Goal: Task Accomplishment & Management: Use online tool/utility

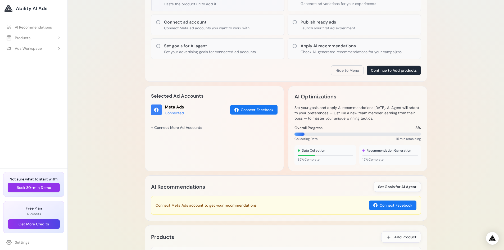
scroll to position [106, 0]
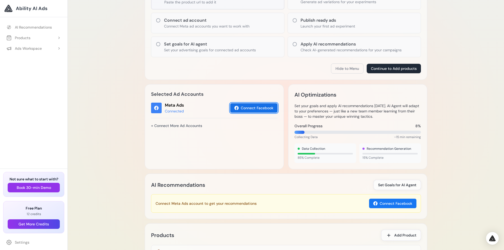
click at [251, 111] on button "Connect Facebook" at bounding box center [253, 108] width 47 height 10
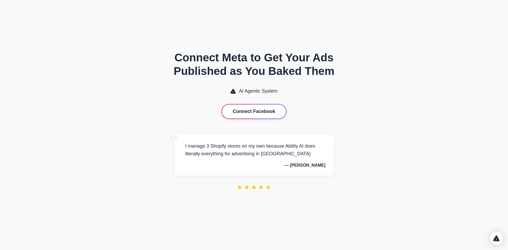
click at [262, 114] on button "Connect Facebook" at bounding box center [254, 111] width 64 height 14
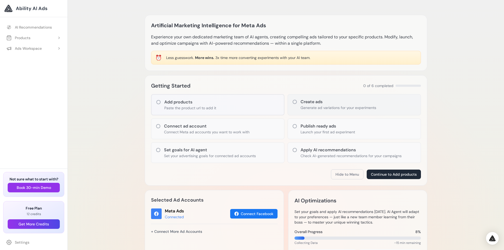
click at [297, 105] on div "Create ads Generate ad variations for your experiments" at bounding box center [353, 104] width 133 height 21
click at [296, 101] on icon at bounding box center [294, 102] width 4 height 4
click at [158, 101] on icon at bounding box center [158, 101] width 5 height 5
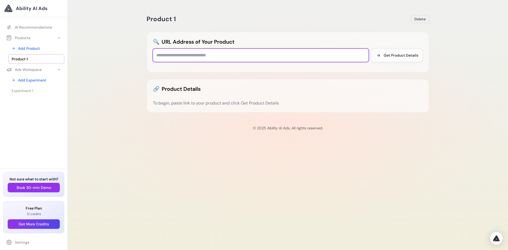
click at [224, 58] on input "text" at bounding box center [260, 55] width 215 height 13
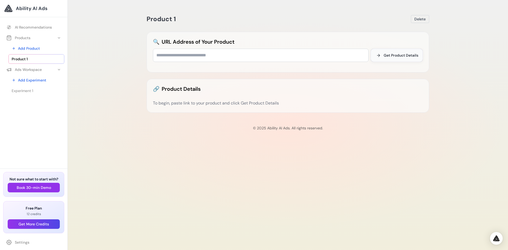
click at [401, 55] on span "Get Product Details" at bounding box center [400, 55] width 35 height 5
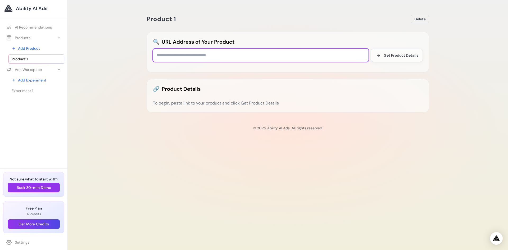
paste input "**********"
type input "**********"
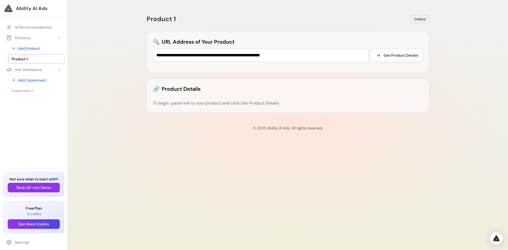
click at [244, 129] on p "© 2025 Ability AI Ads. All rights reserved." at bounding box center [287, 127] width 431 height 5
click at [393, 54] on span "Get Product Details" at bounding box center [400, 55] width 35 height 5
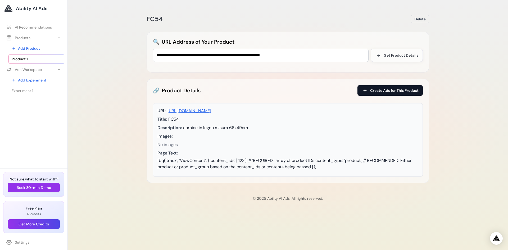
click at [388, 91] on span "Create Ads for This Product" at bounding box center [394, 90] width 48 height 5
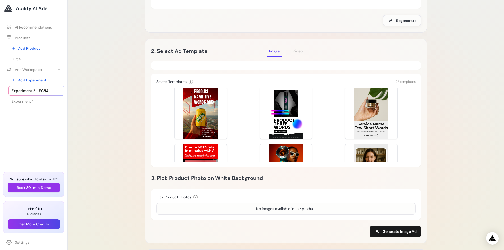
scroll to position [288, 0]
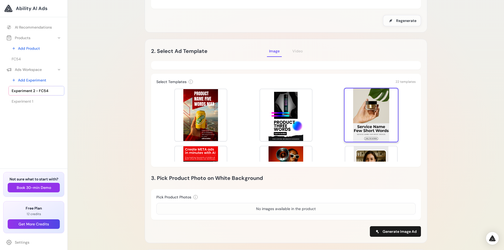
click at [387, 112] on div at bounding box center [371, 115] width 54 height 54
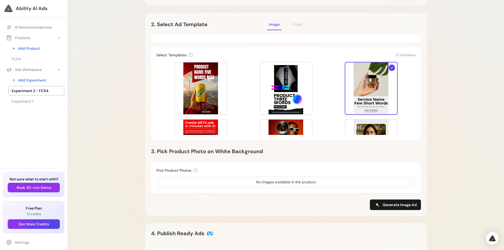
scroll to position [106, 0]
click at [279, 186] on div "No images available in the product" at bounding box center [285, 182] width 259 height 12
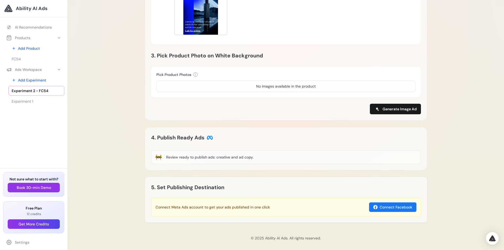
scroll to position [205, 0]
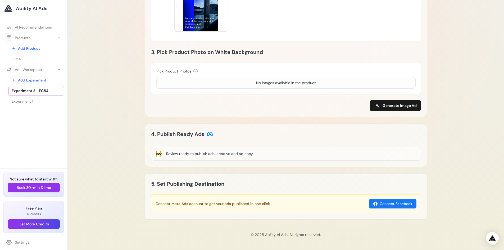
click at [277, 83] on div "No images available in the product" at bounding box center [285, 82] width 59 height 5
click at [396, 106] on span "Generate Image Ad" at bounding box center [399, 105] width 34 height 5
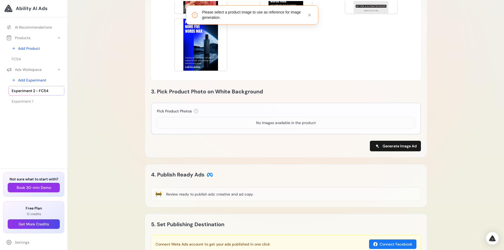
scroll to position [159, 0]
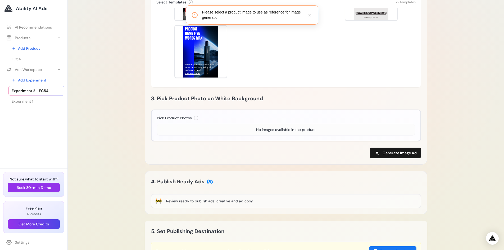
click at [217, 128] on div "No images available in the product" at bounding box center [286, 130] width 258 height 12
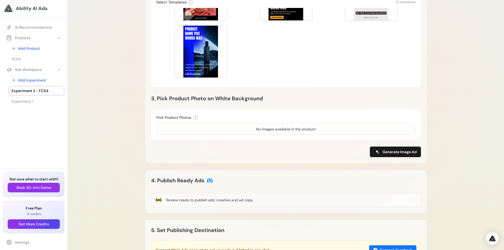
click at [274, 129] on div "No images available in the product" at bounding box center [285, 128] width 59 height 5
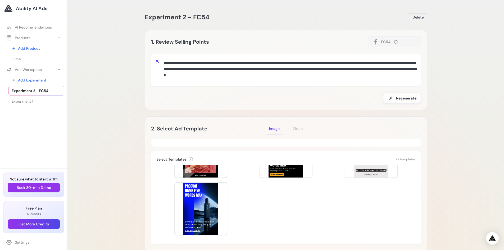
scroll to position [0, 0]
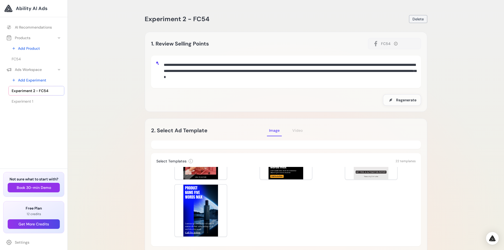
click at [417, 17] on span "Delete" at bounding box center [417, 18] width 11 height 5
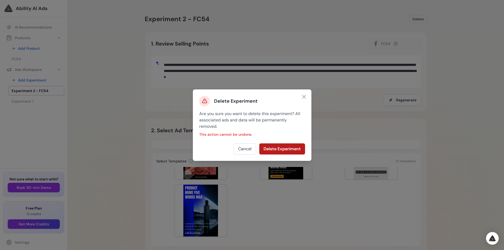
click at [282, 148] on button "Delete Experiment" at bounding box center [282, 148] width 46 height 11
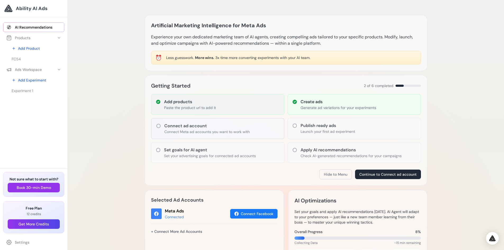
click at [218, 111] on div "Add products Paste the product url to add it" at bounding box center [217, 104] width 133 height 21
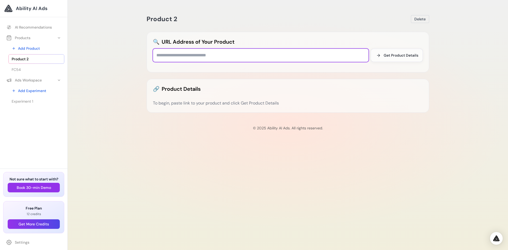
paste input "**********"
type input "**********"
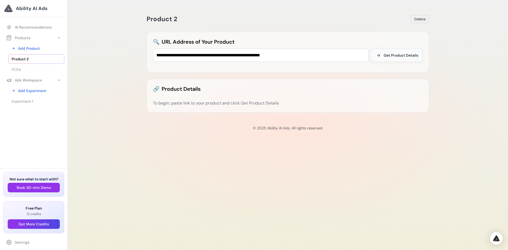
click at [399, 58] on button "Get Product Details" at bounding box center [396, 55] width 52 height 13
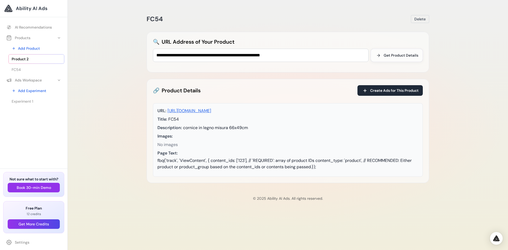
click at [209, 111] on link "[URL][DOMAIN_NAME]" at bounding box center [189, 111] width 44 height 6
click at [390, 92] on span "Create Ads for This Product" at bounding box center [394, 90] width 48 height 5
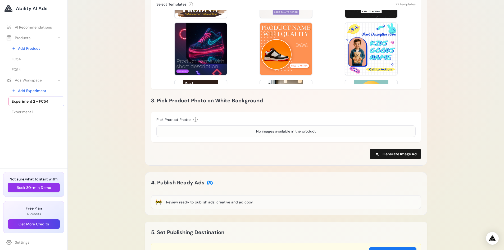
scroll to position [159, 0]
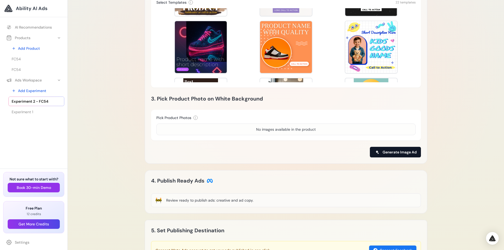
click at [397, 150] on span "Generate Image Ad" at bounding box center [399, 151] width 34 height 5
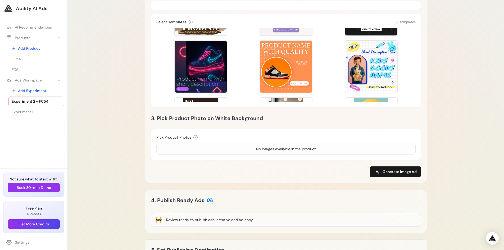
scroll to position [205, 0]
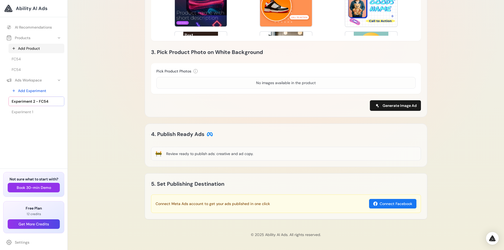
click at [32, 47] on link "Add Product" at bounding box center [36, 49] width 56 height 10
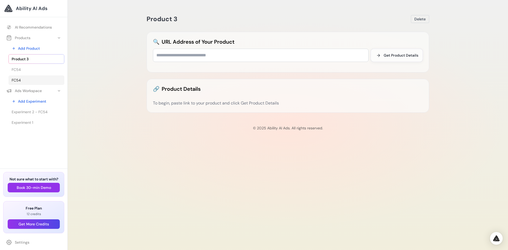
click at [17, 80] on span "FC54" at bounding box center [16, 79] width 9 height 5
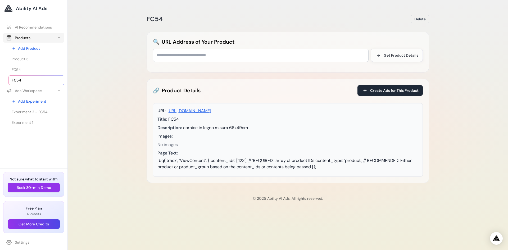
click at [28, 35] on button "Products" at bounding box center [33, 38] width 61 height 10
click at [211, 111] on link "[URL][DOMAIN_NAME]" at bounding box center [189, 111] width 44 height 6
click at [256, 21] on div "FC54 [GEOGRAPHIC_DATA]" at bounding box center [287, 19] width 282 height 8
click at [35, 8] on span "Ability AI Ads" at bounding box center [31, 8] width 31 height 7
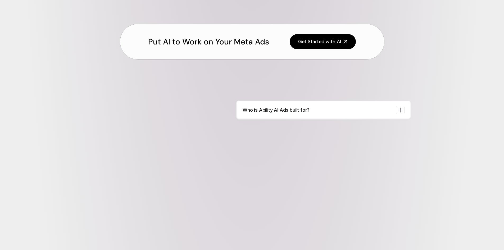
scroll to position [1921, 0]
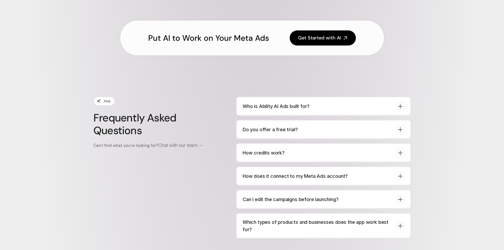
click at [278, 107] on p "Who is Ability AI Ads built for?" at bounding box center [316, 106] width 149 height 7
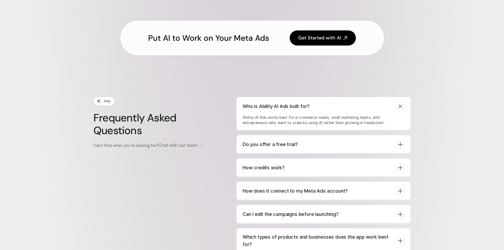
click at [259, 145] on p "Do you offer a free trial?" at bounding box center [316, 144] width 149 height 7
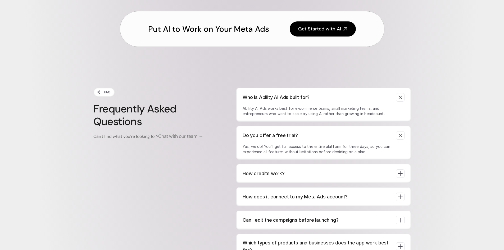
scroll to position [2000, 0]
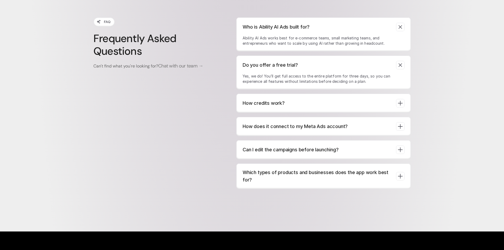
click at [263, 101] on p "How credits work?" at bounding box center [316, 102] width 149 height 7
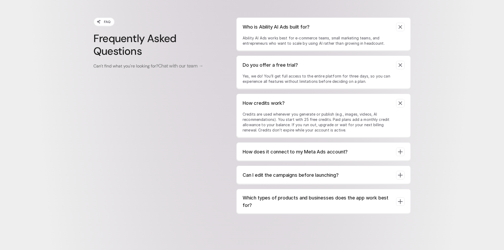
click at [292, 152] on p "How does it connect to my Meta Ads account?" at bounding box center [316, 151] width 149 height 7
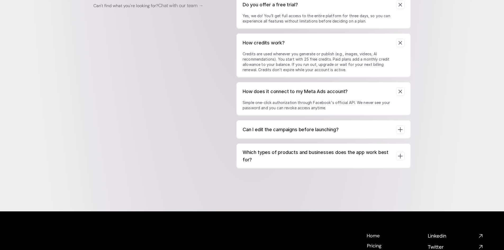
scroll to position [2079, 0]
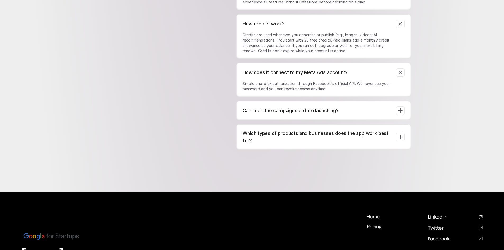
click at [295, 112] on p "Can I edit the campaigns before launching?" at bounding box center [316, 110] width 149 height 7
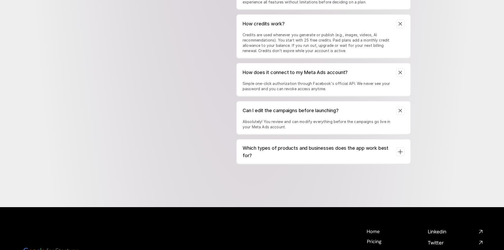
click at [277, 147] on p "Which types of products and businesses does the app work best for?" at bounding box center [316, 151] width 149 height 15
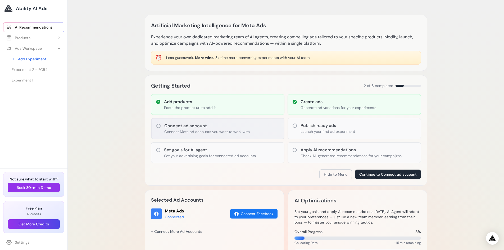
click at [197, 131] on p "Connect Meta ad accounts you want to work with" at bounding box center [206, 131] width 85 height 5
click at [336, 109] on p "Generate ad variations for your experiments" at bounding box center [338, 107] width 76 height 5
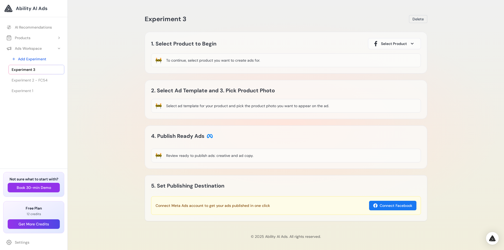
drag, startPoint x: 412, startPoint y: 38, endPoint x: 411, endPoint y: 41, distance: 4.1
click at [412, 39] on div "1. Select Product to Begin Select Product 🚧 To continue, select product you wan…" at bounding box center [286, 53] width 282 height 42
click at [411, 42] on span at bounding box center [412, 43] width 6 height 6
click at [376, 61] on div "Product 3" at bounding box center [381, 59] width 19 height 6
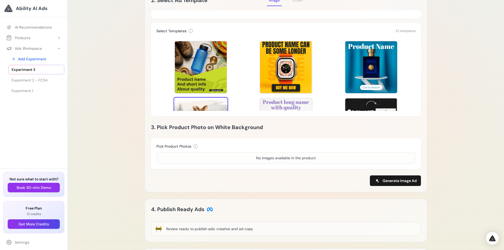
scroll to position [132, 0]
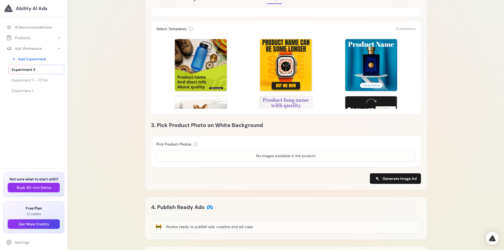
click at [259, 157] on div "No images available in the product" at bounding box center [285, 155] width 59 height 5
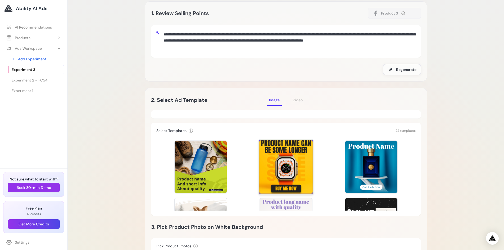
scroll to position [0, 0]
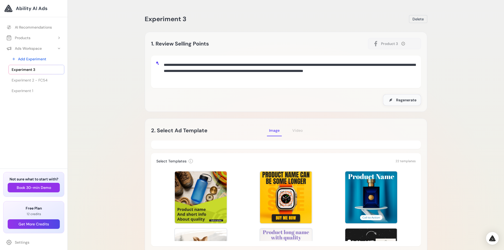
click at [416, 103] on button "Regenerate" at bounding box center [402, 99] width 38 height 11
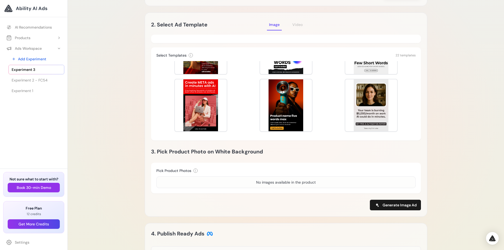
scroll to position [344, 0]
